Goal: Browse casually

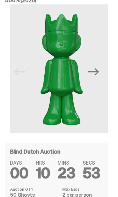
scroll to position [50, 0]
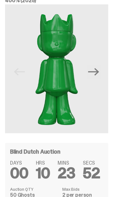
click at [99, 73] on icon "Next" at bounding box center [93, 72] width 11 height 8
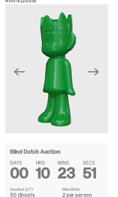
click at [99, 70] on icon "Next" at bounding box center [93, 72] width 11 height 8
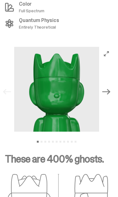
scroll to position [913, 0]
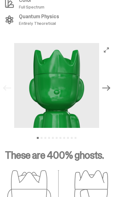
click at [110, 85] on icon "Next" at bounding box center [106, 88] width 8 height 8
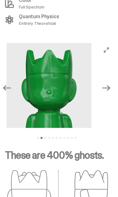
scroll to position [913, 0]
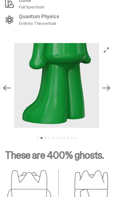
click at [110, 84] on icon "Next" at bounding box center [106, 88] width 8 height 8
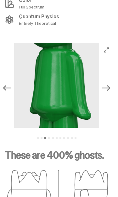
click at [110, 84] on icon "Next" at bounding box center [106, 88] width 8 height 8
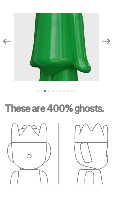
scroll to position [973, 0]
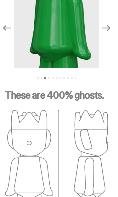
click at [110, 24] on icon "Next" at bounding box center [106, 28] width 8 height 8
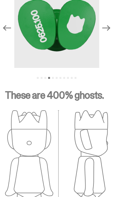
click at [113, 25] on button "Next" at bounding box center [106, 28] width 14 height 14
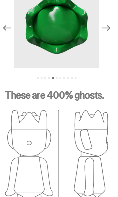
click at [113, 22] on button "Next" at bounding box center [106, 28] width 14 height 14
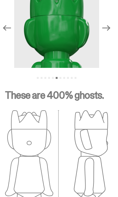
click at [113, 21] on button "Next" at bounding box center [106, 28] width 14 height 14
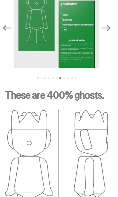
click at [113, 18] on div at bounding box center [56, 25] width 113 height 85
click at [110, 24] on icon "Next" at bounding box center [106, 28] width 8 height 8
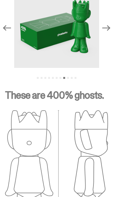
click at [110, 25] on icon "Next" at bounding box center [106, 28] width 8 height 6
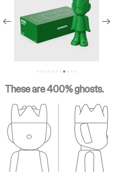
scroll to position [976, 0]
